Goal: Find specific page/section: Locate a particular part of the current website

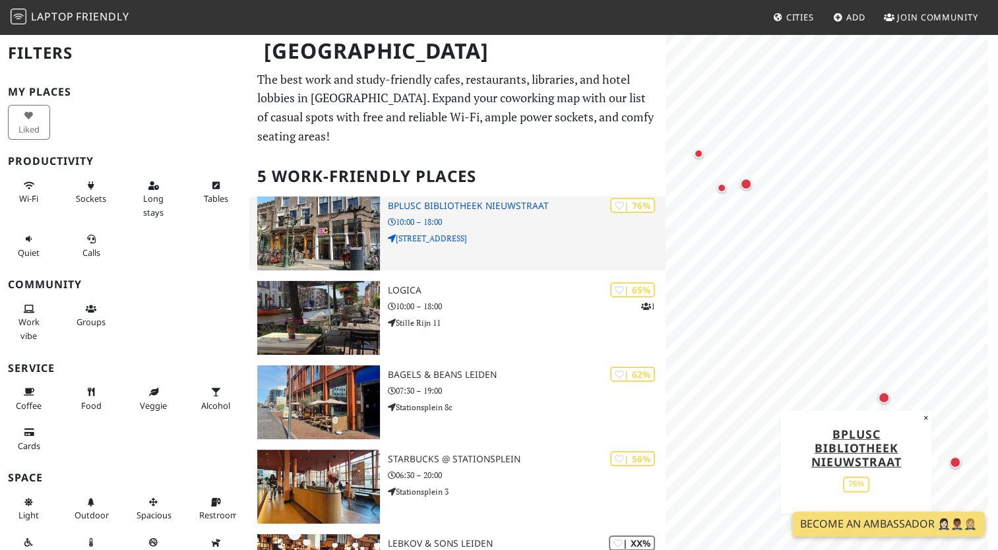
click at [466, 201] on h3 "BplusC Bibliotheek Nieuwstraat" at bounding box center [526, 206] width 277 height 11
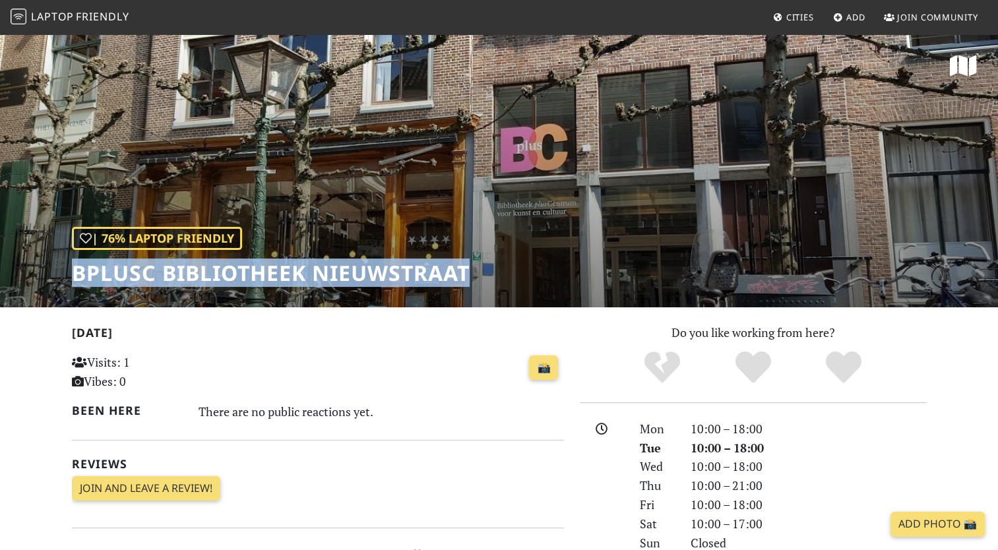
drag, startPoint x: 62, startPoint y: 268, endPoint x: 518, endPoint y: 256, distance: 456.6
click at [518, 256] on div "| 76% Laptop Friendly BplusC Bibliotheek Nieuwstraat" at bounding box center [499, 170] width 998 height 274
copy h1 "BplusC Bibliotheek Nieuwstraat"
